Goal: Check status: Check status

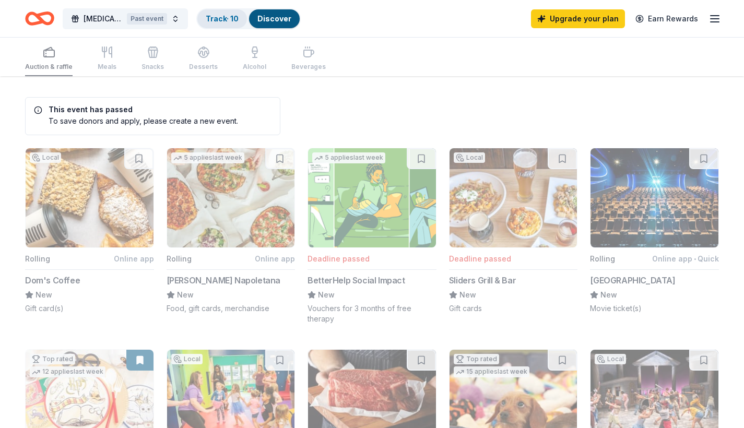
click at [214, 20] on link "Track · 10" at bounding box center [222, 18] width 33 height 9
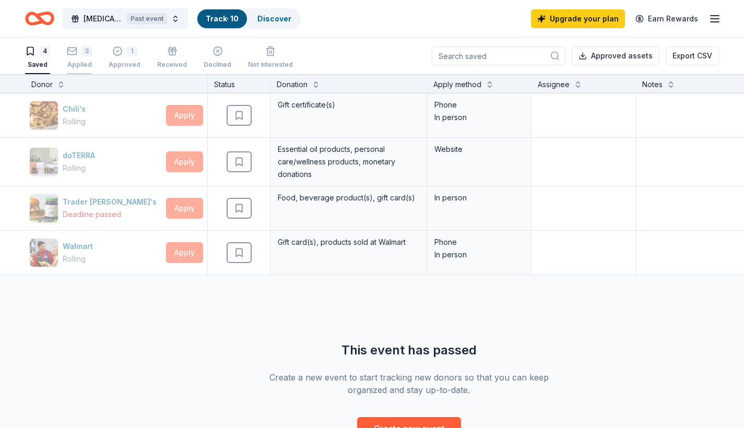
click at [86, 55] on div "3" at bounding box center [86, 51] width 10 height 10
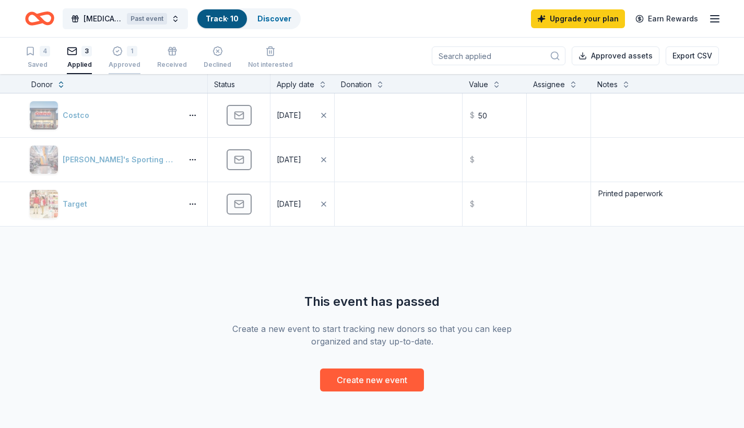
click at [124, 61] on div "Approved" at bounding box center [125, 65] width 32 height 8
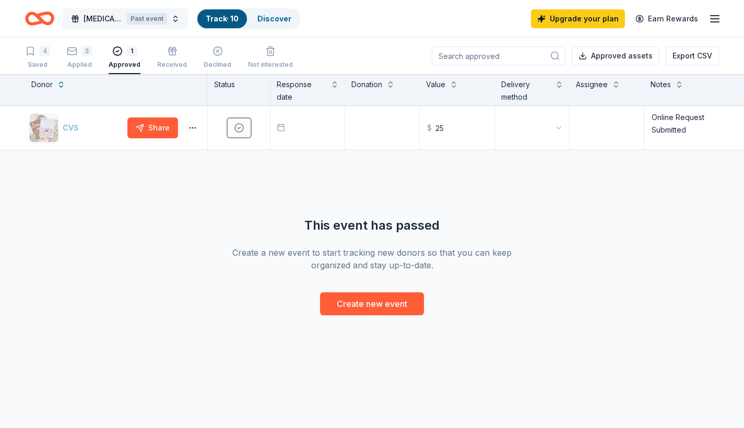
click at [163, 19] on div "Past event" at bounding box center [147, 18] width 40 height 11
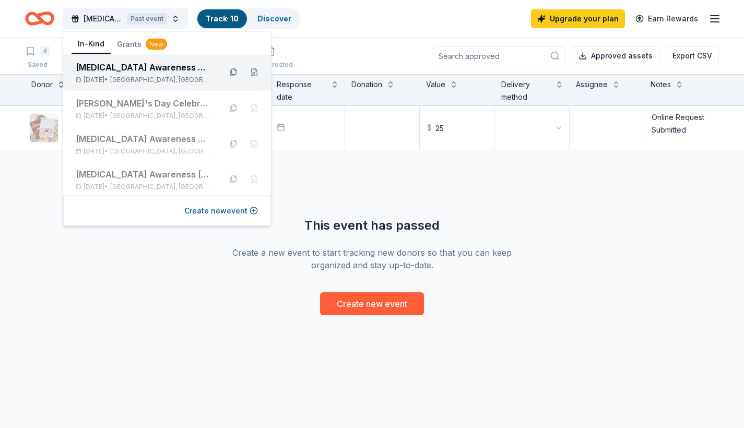
click at [122, 69] on div "[MEDICAL_DATA] Awareness Walk" at bounding box center [144, 67] width 137 height 13
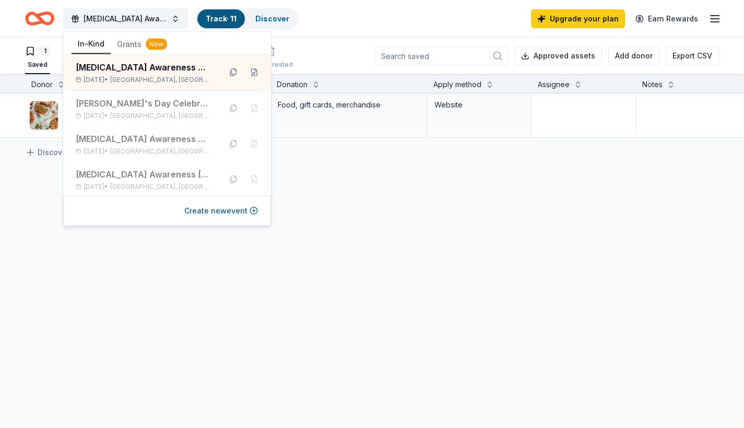
click at [339, 157] on div "Discover more donors" at bounding box center [409, 152] width 818 height 29
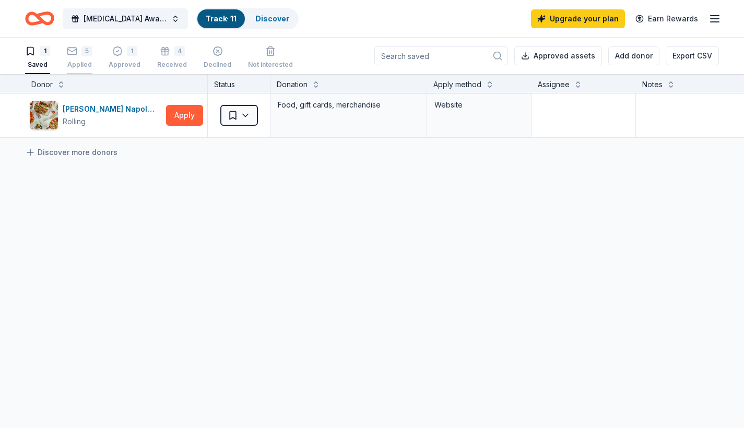
click at [81, 54] on div "5" at bounding box center [86, 51] width 10 height 10
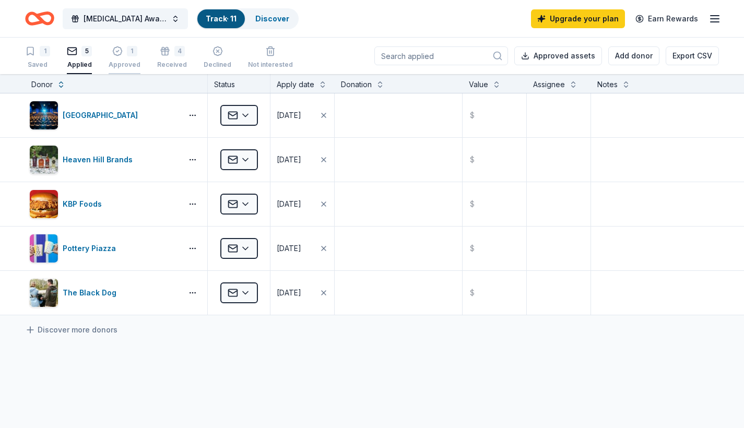
click at [124, 54] on div "1" at bounding box center [125, 51] width 32 height 10
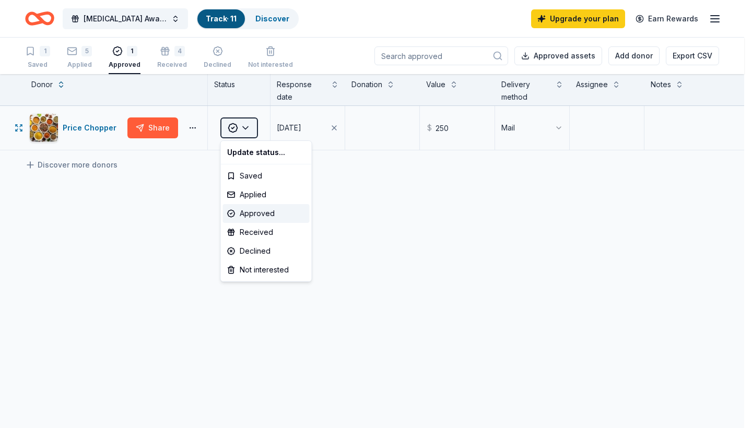
click at [244, 127] on html "[MEDICAL_DATA] Awareness Walk Track · 11 Discover Upgrade your plan Earn Reward…" at bounding box center [376, 214] width 752 height 428
click at [193, 127] on html "[MEDICAL_DATA] Awareness Walk Track · 11 Discover Upgrade your plan Earn Reward…" at bounding box center [376, 214] width 752 height 428
click at [248, 128] on html "[MEDICAL_DATA] Awareness Walk Track · 11 Discover Upgrade your plan Earn Reward…" at bounding box center [376, 214] width 752 height 428
click at [249, 231] on div "Received" at bounding box center [266, 232] width 87 height 19
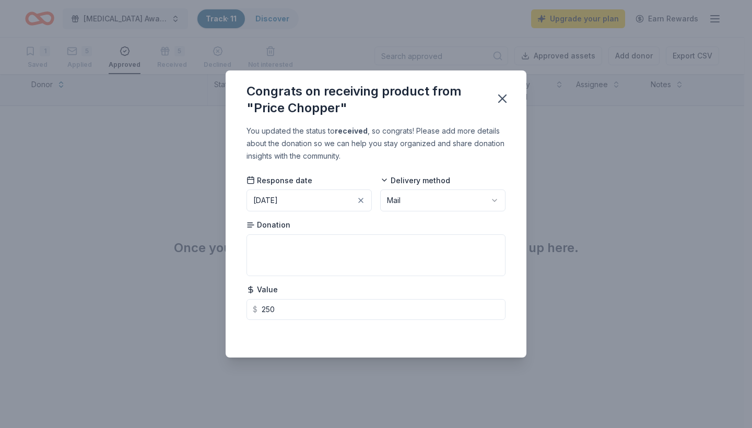
click at [521, 269] on div "You updated the status to received , so congrats! Please add more details about…" at bounding box center [376, 241] width 301 height 232
click at [499, 98] on icon "button" at bounding box center [502, 98] width 15 height 15
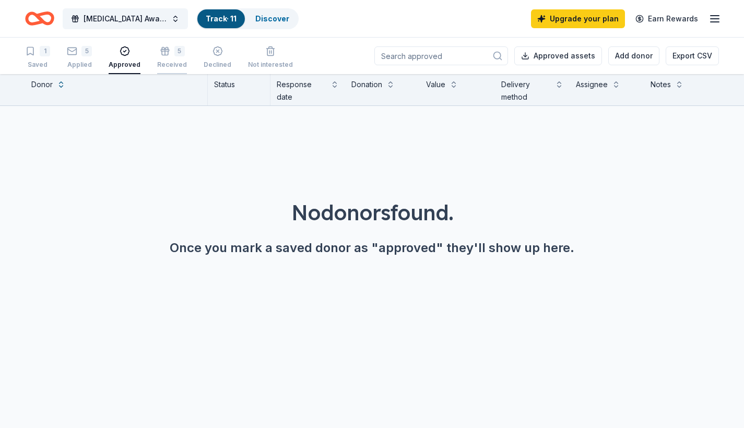
click at [165, 50] on icon "button" at bounding box center [165, 47] width 6 height 4
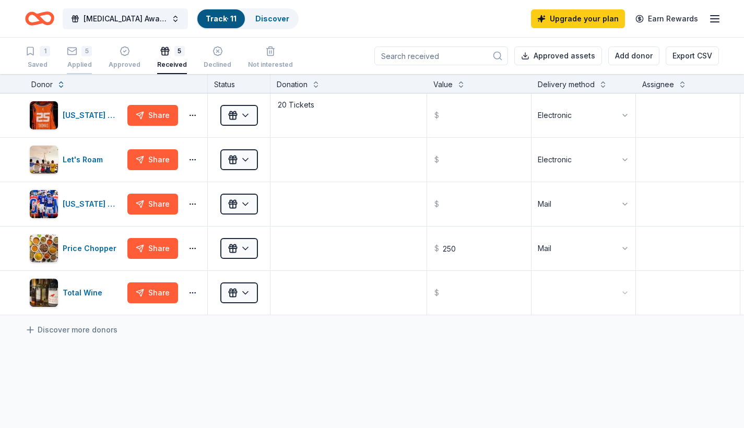
click at [77, 58] on div "5 Applied" at bounding box center [79, 57] width 25 height 23
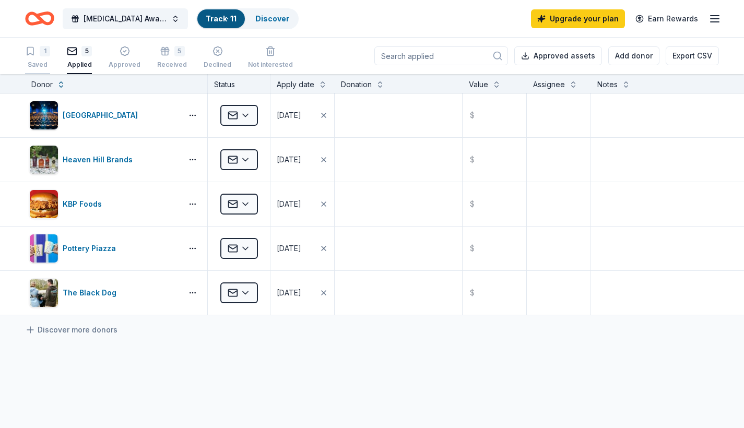
click at [42, 56] on div "1" at bounding box center [45, 51] width 10 height 10
